Goal: Book appointment/travel/reservation

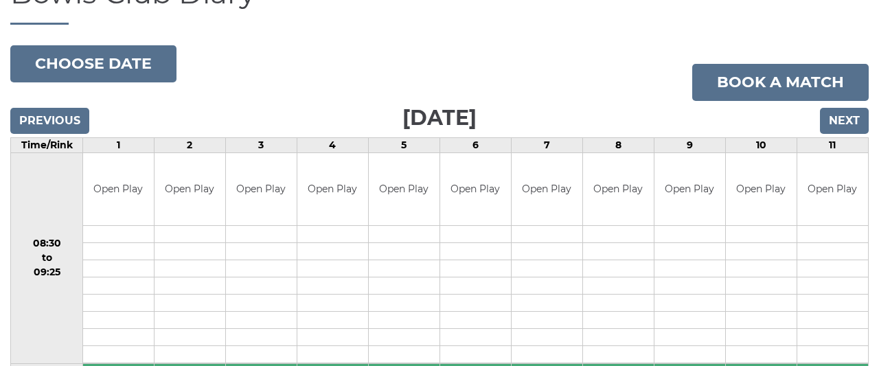
scroll to position [95, 0]
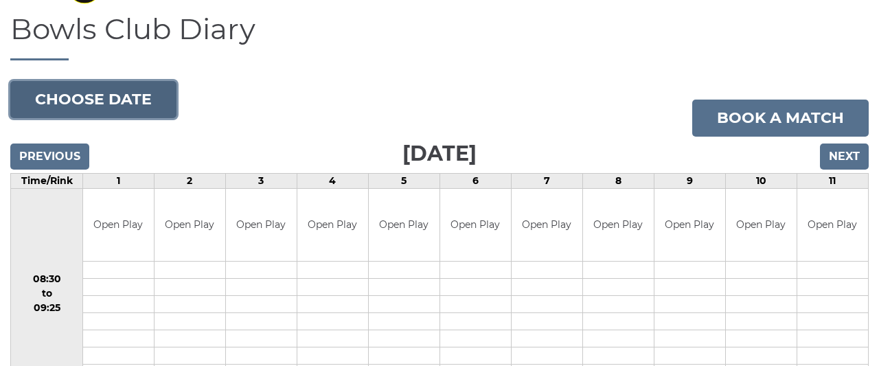
click at [128, 97] on button "Choose date" at bounding box center [93, 99] width 166 height 37
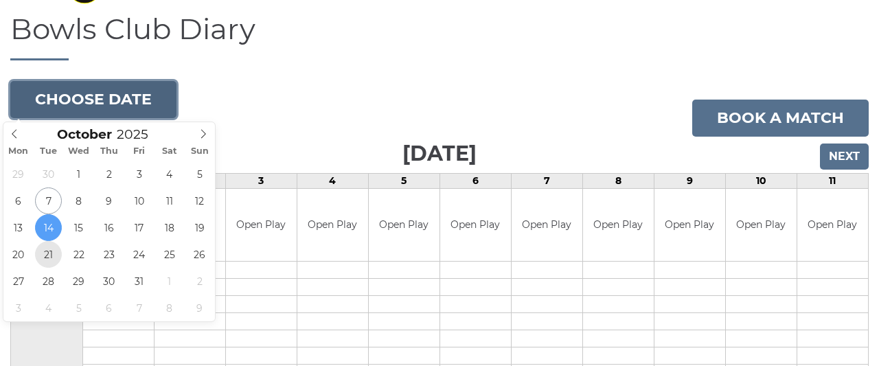
type input "2025-10-21"
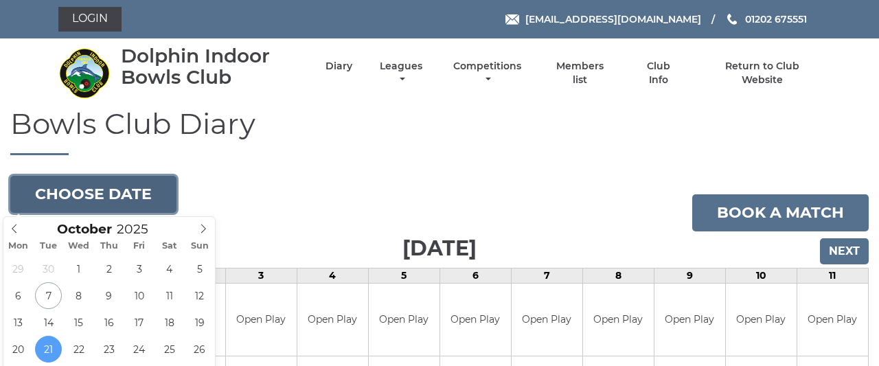
click at [125, 190] on button "Choose date" at bounding box center [93, 194] width 166 height 37
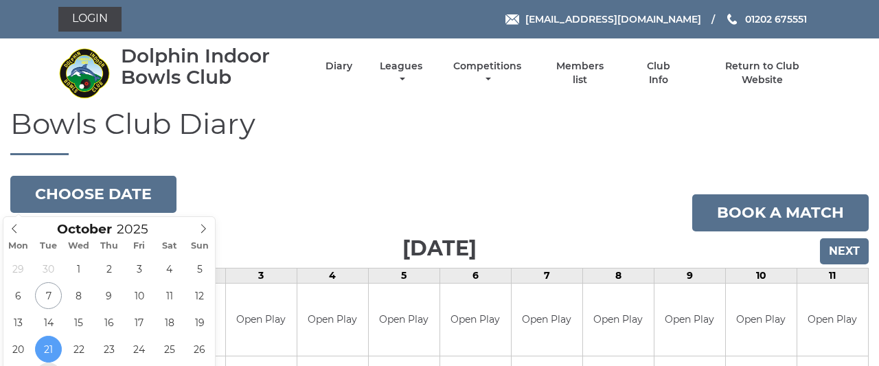
scroll to position [193, 0]
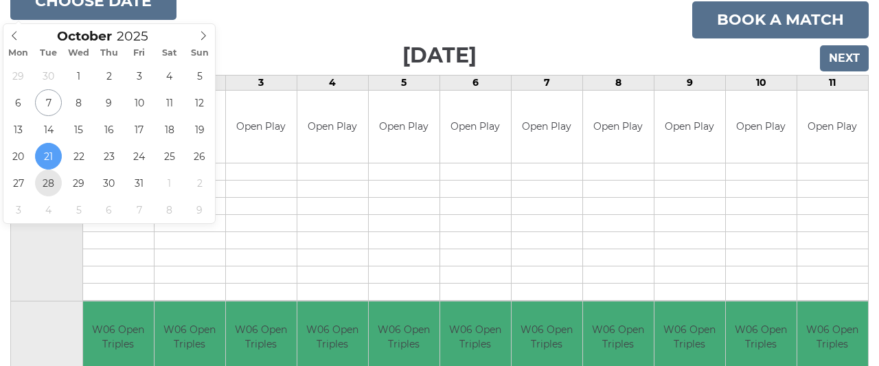
type input "2025-10-28"
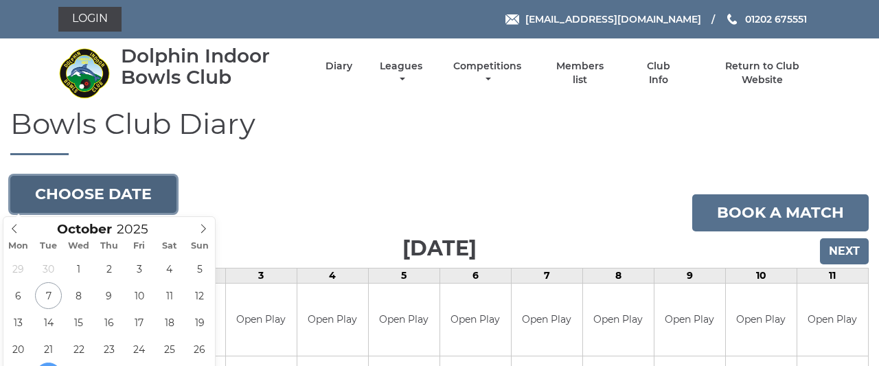
click at [139, 192] on button "Choose date" at bounding box center [93, 194] width 166 height 37
type input "2025-10-14"
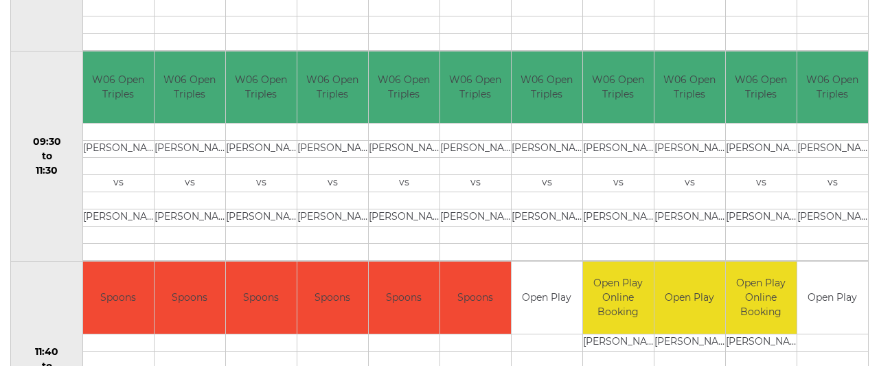
scroll to position [100, 0]
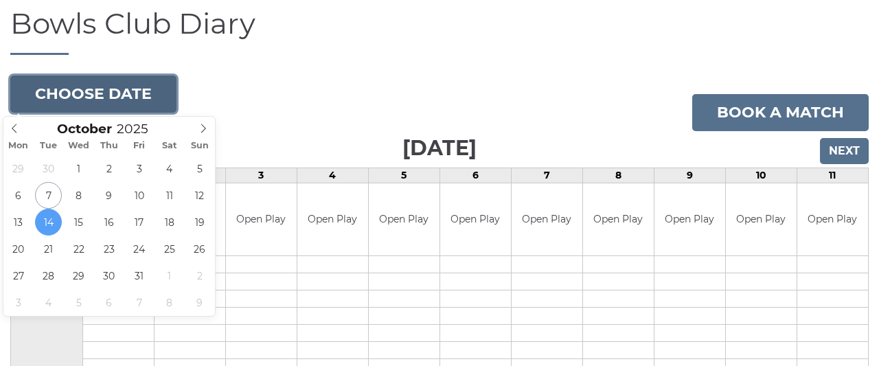
click at [92, 91] on button "Choose date" at bounding box center [93, 94] width 166 height 37
type input "[DATE]"
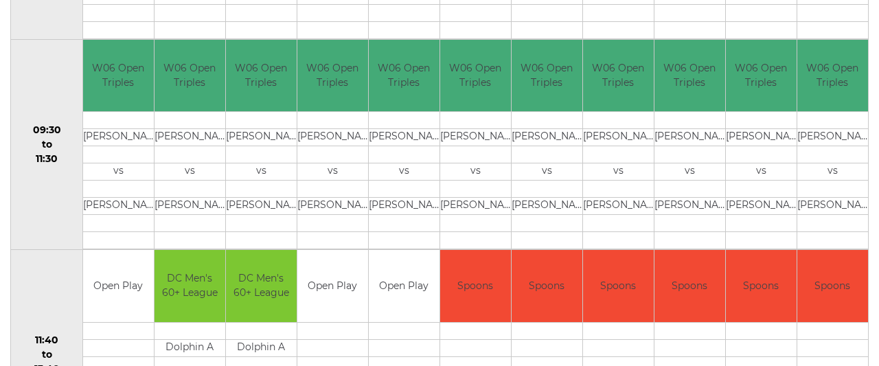
scroll to position [113, 0]
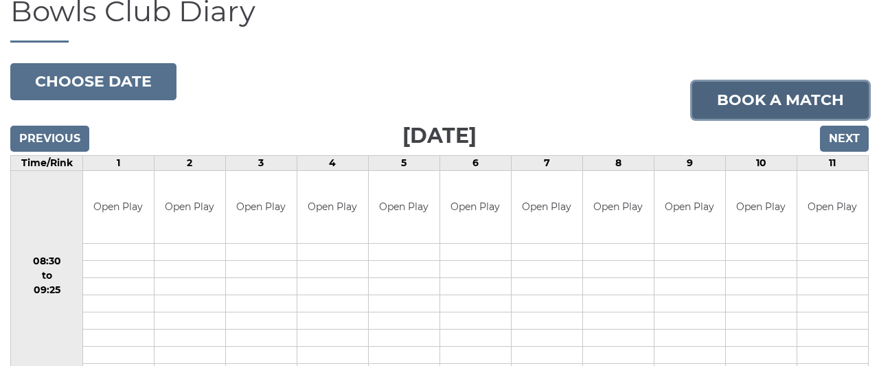
click at [803, 96] on link "Book a match" at bounding box center [780, 100] width 176 height 37
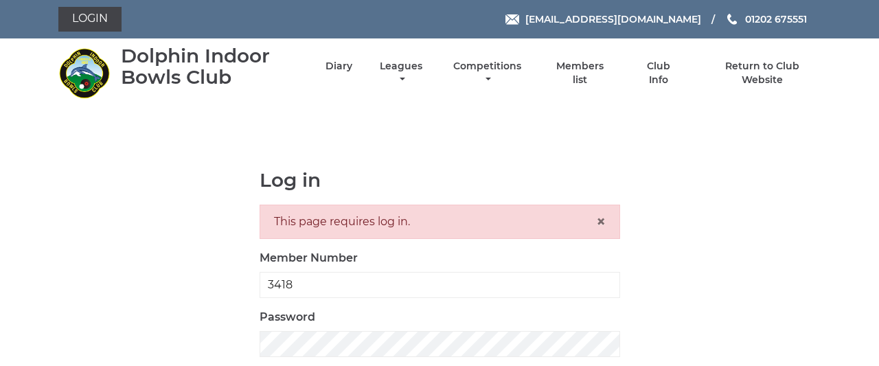
click at [519, 225] on div "This page requires log in. ×" at bounding box center [439, 222] width 360 height 34
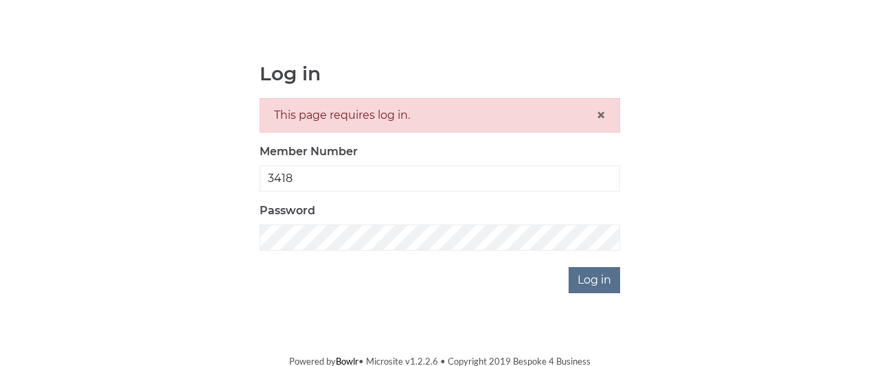
scroll to position [107, 0]
click at [597, 279] on input "Log in" at bounding box center [593, 279] width 51 height 26
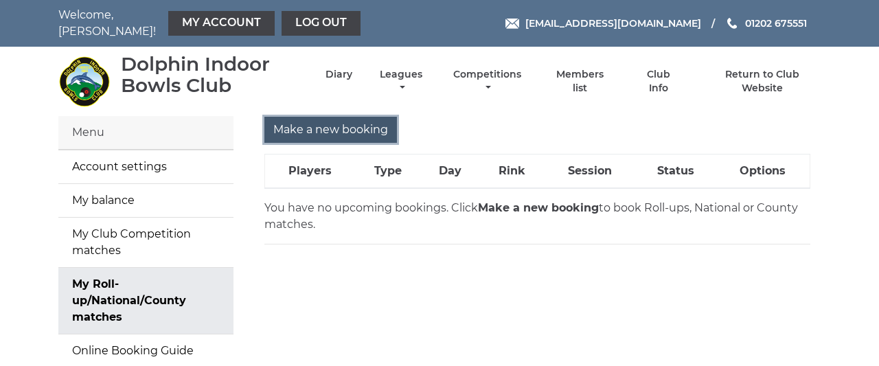
click at [347, 121] on input "Make a new booking" at bounding box center [330, 130] width 132 height 26
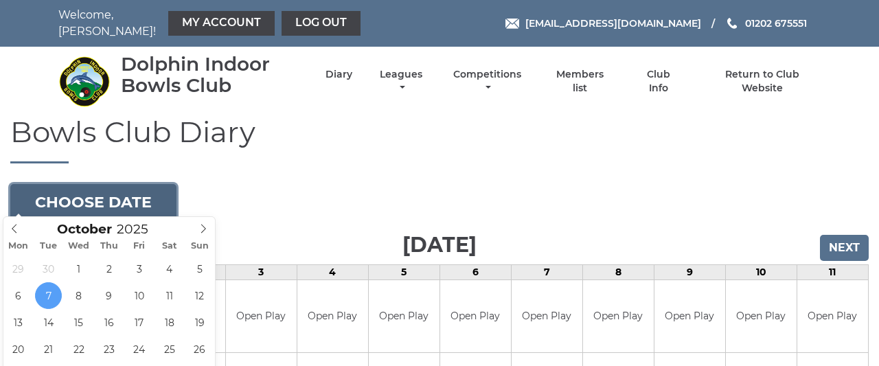
click at [132, 189] on button "Choose date" at bounding box center [93, 202] width 166 height 37
type input "[DATE]"
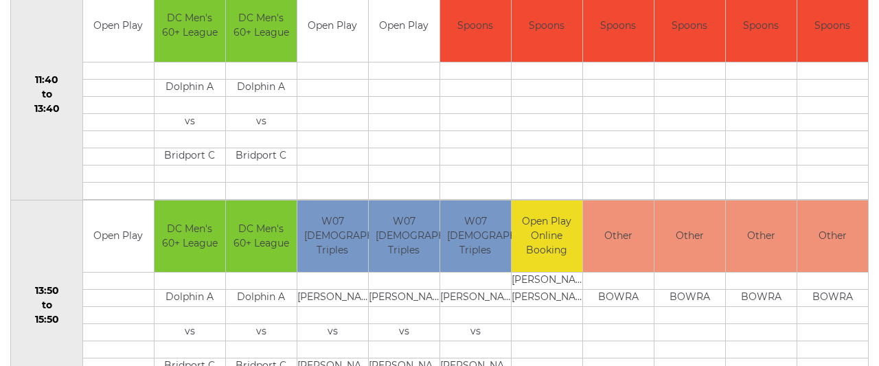
scroll to position [714, 0]
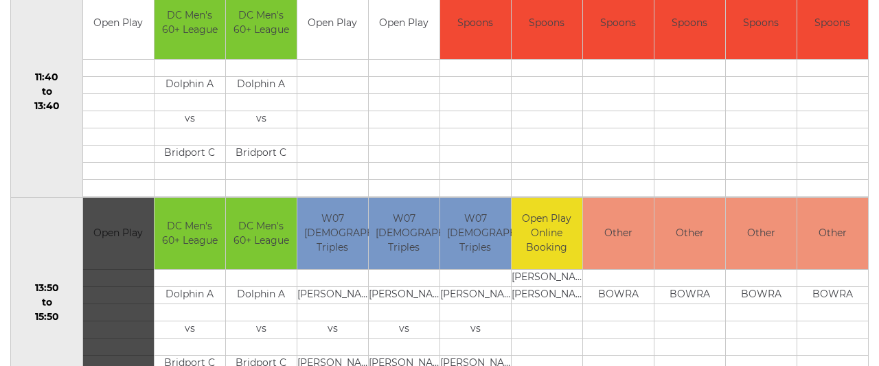
click at [123, 242] on div "Book slot" at bounding box center [118, 303] width 71 height 210
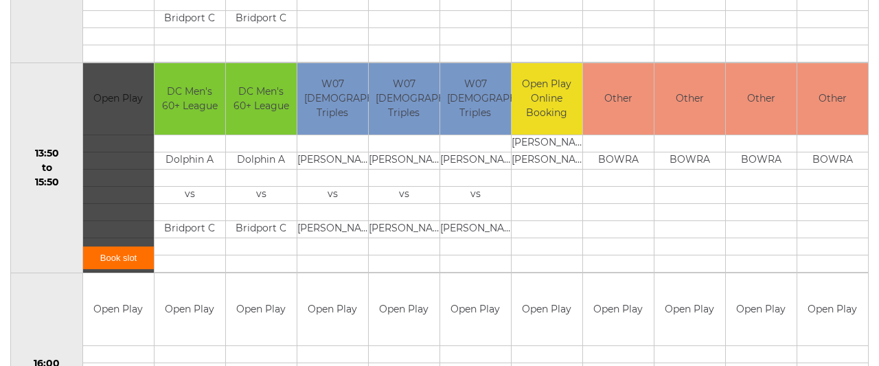
scroll to position [857, 0]
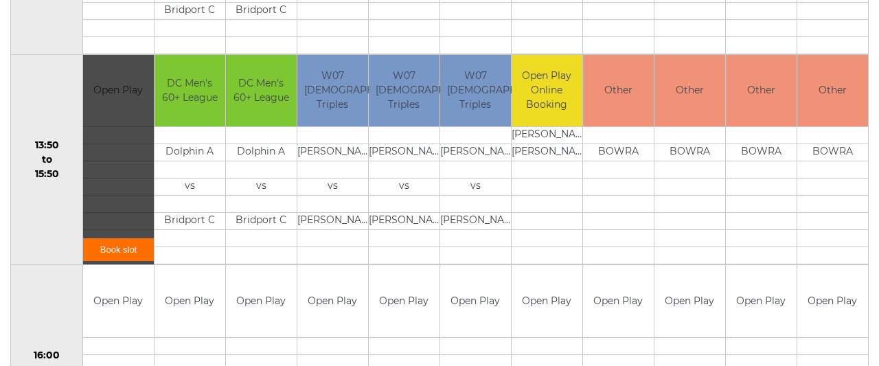
click at [129, 238] on link "Book slot" at bounding box center [118, 249] width 71 height 23
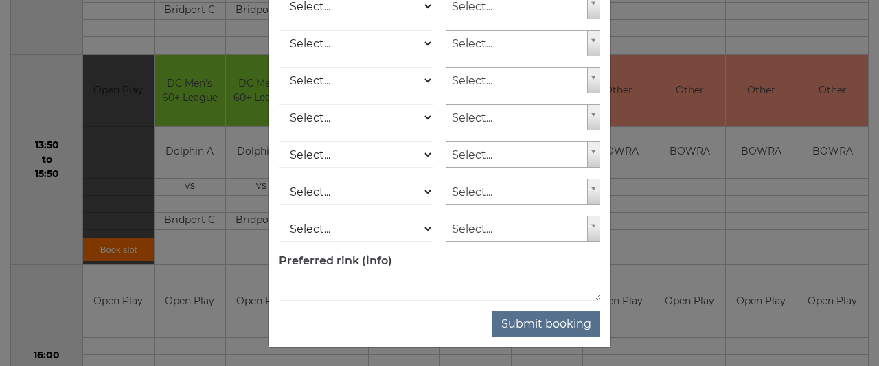
scroll to position [270, 0]
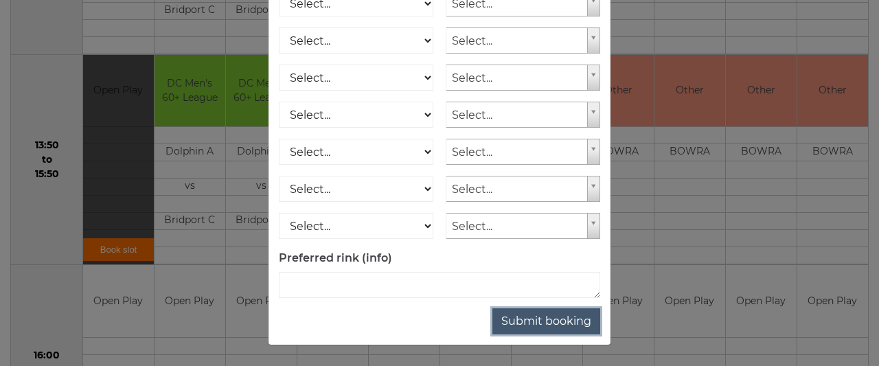
click at [555, 316] on button "Submit booking" at bounding box center [546, 321] width 108 height 26
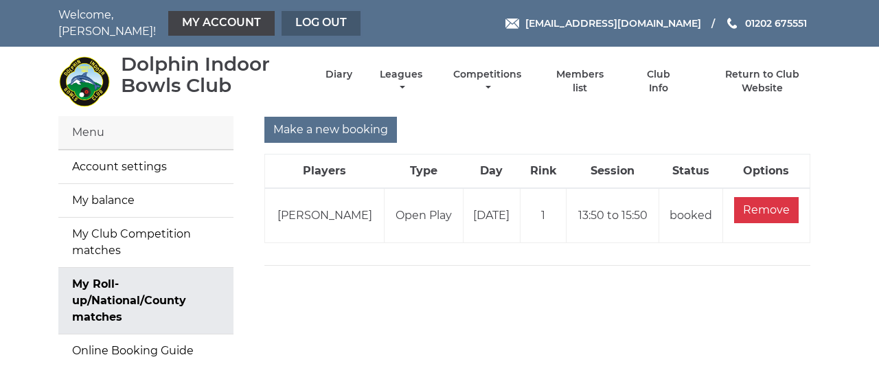
click at [318, 12] on link "Log out" at bounding box center [320, 23] width 79 height 25
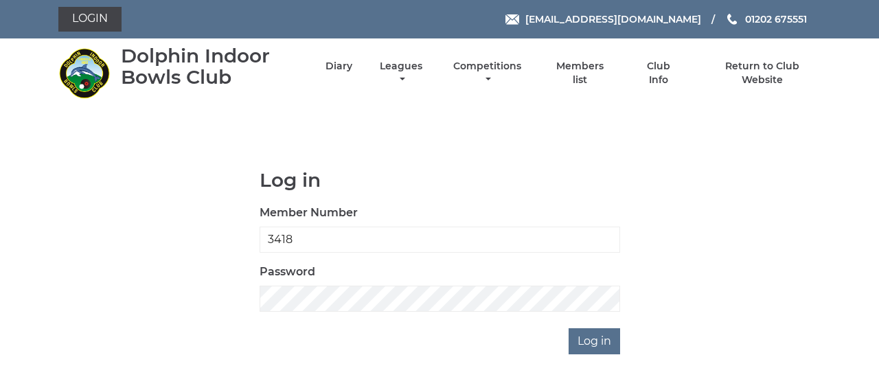
click at [334, 61] on li "Diary" at bounding box center [326, 73] width 51 height 40
click at [343, 65] on link "Diary" at bounding box center [338, 67] width 27 height 13
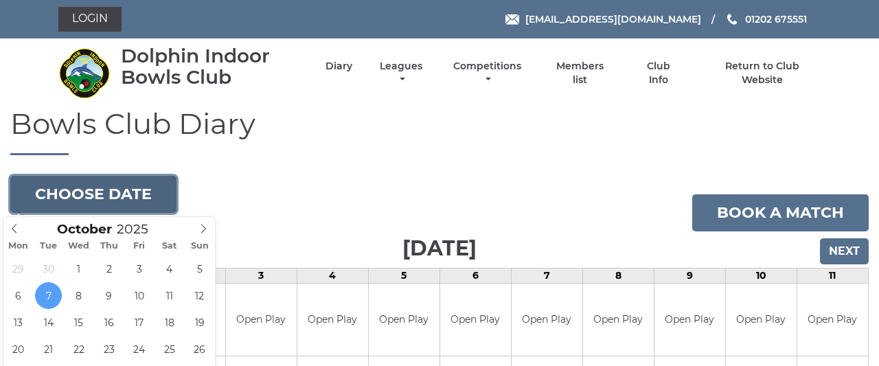
click at [112, 190] on button "Choose date" at bounding box center [93, 194] width 166 height 37
type input "[DATE]"
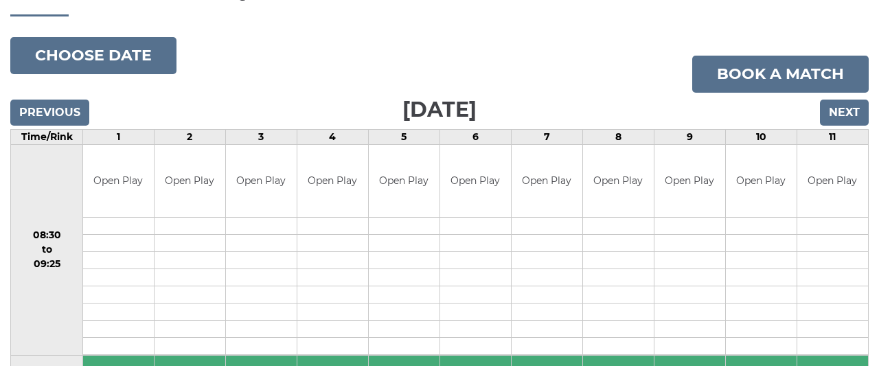
scroll to position [113, 0]
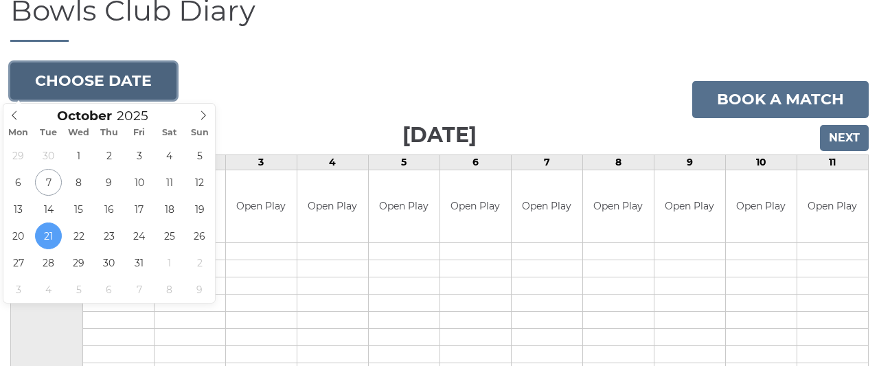
click at [138, 73] on button "Choose date" at bounding box center [93, 80] width 166 height 37
type input "[DATE]"
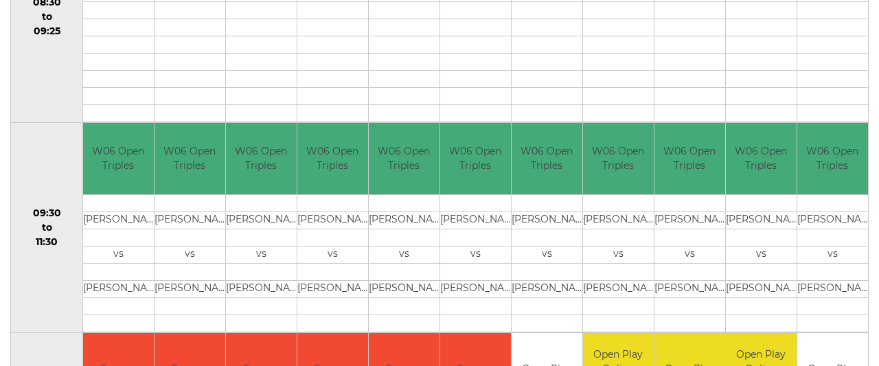
scroll to position [29, 0]
